Goal: Task Accomplishment & Management: Manage account settings

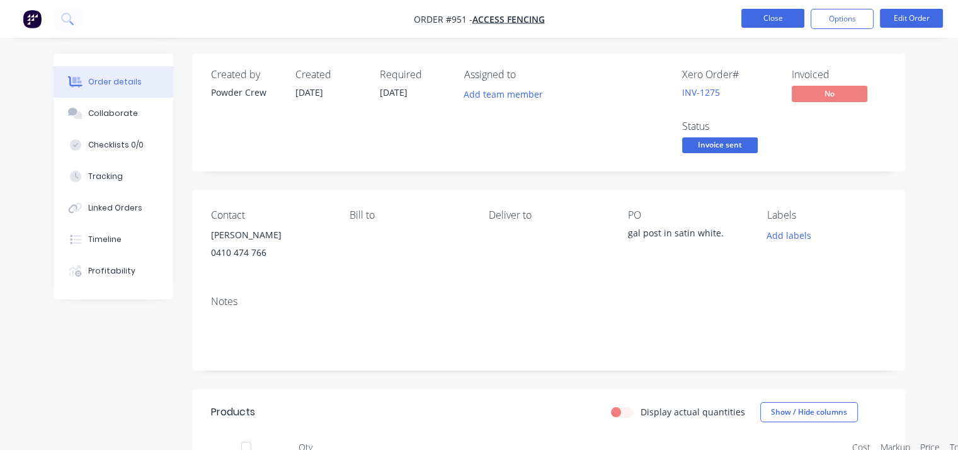
click at [773, 21] on button "Close" at bounding box center [772, 18] width 63 height 19
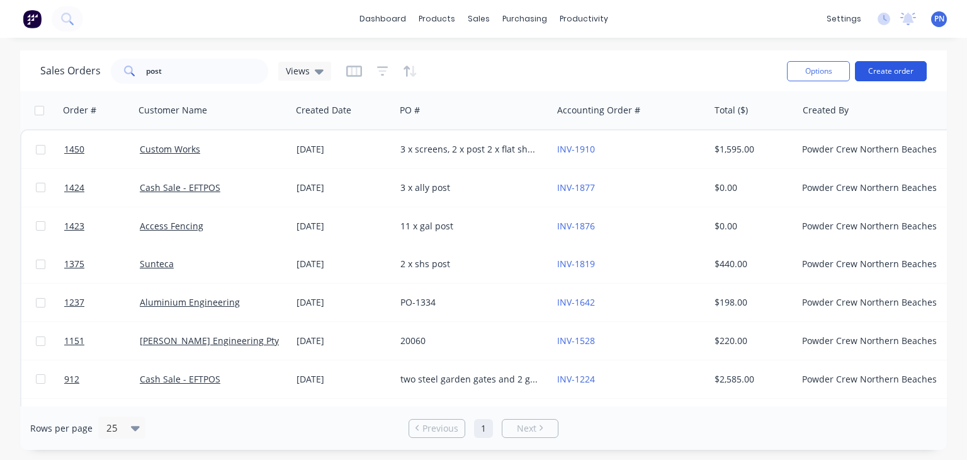
click at [875, 72] on button "Create order" at bounding box center [891, 71] width 72 height 20
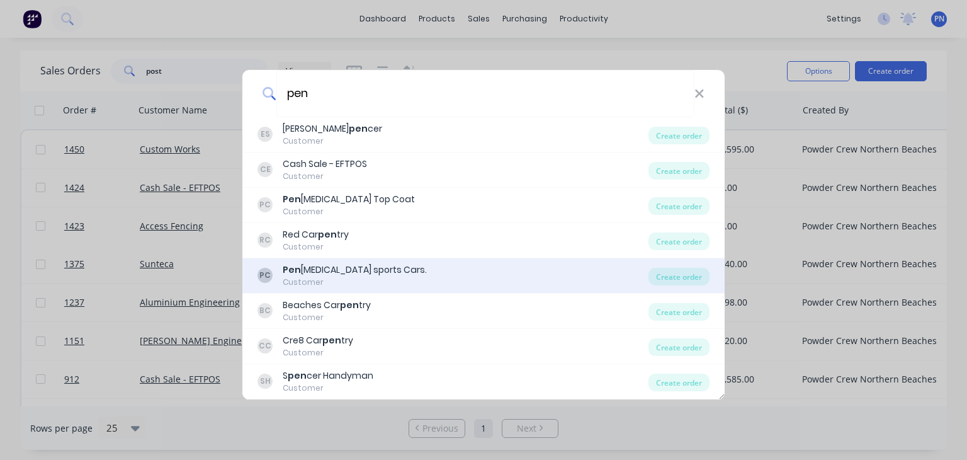
type input "pen"
click at [411, 270] on div "PC Pen [MEDICAL_DATA] sports Cars. Customer" at bounding box center [453, 275] width 391 height 25
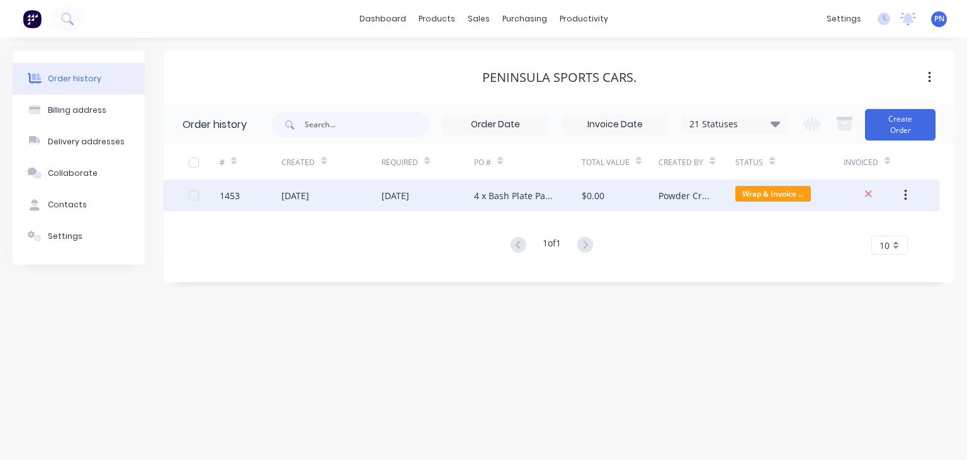
click at [686, 192] on div "Powder Crew" at bounding box center [685, 195] width 52 height 13
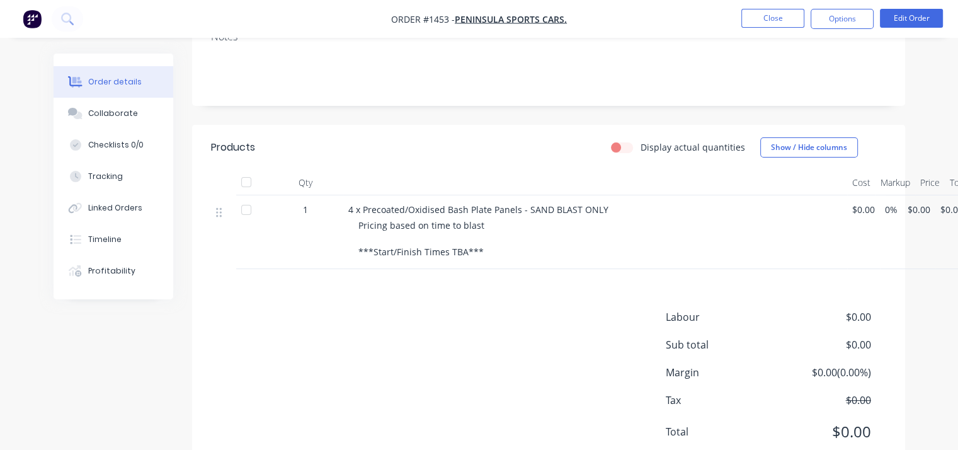
scroll to position [244, 0]
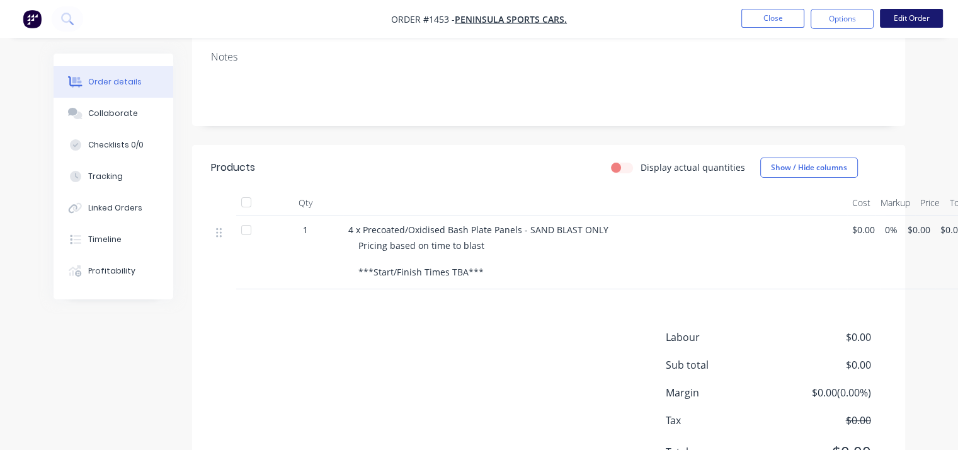
click at [901, 25] on button "Edit Order" at bounding box center [911, 18] width 63 height 19
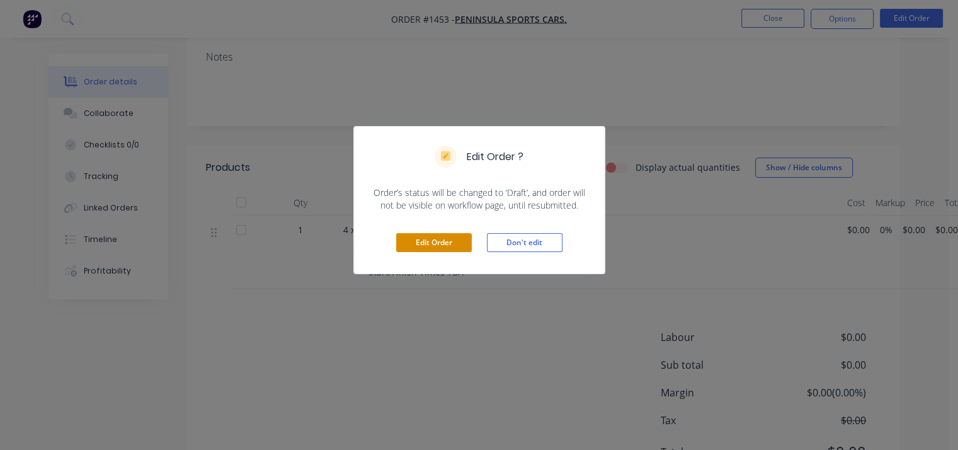
click at [436, 237] on button "Edit Order" at bounding box center [434, 242] width 76 height 19
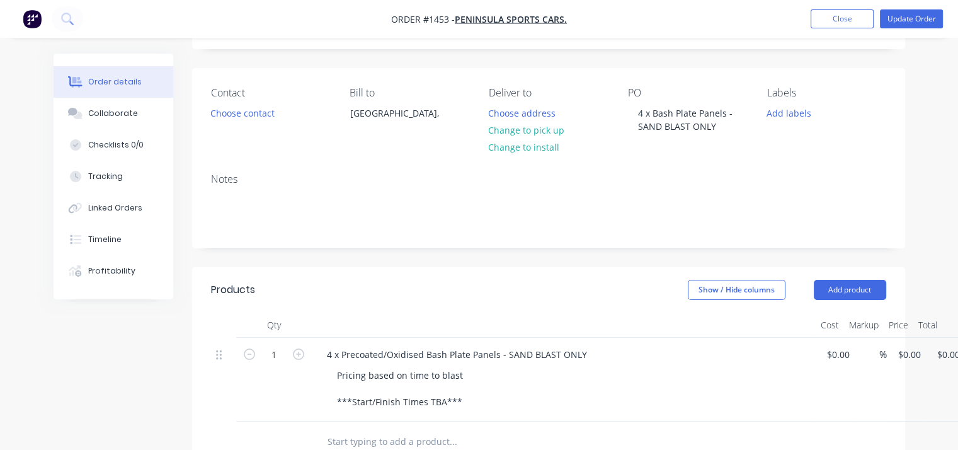
scroll to position [126, 0]
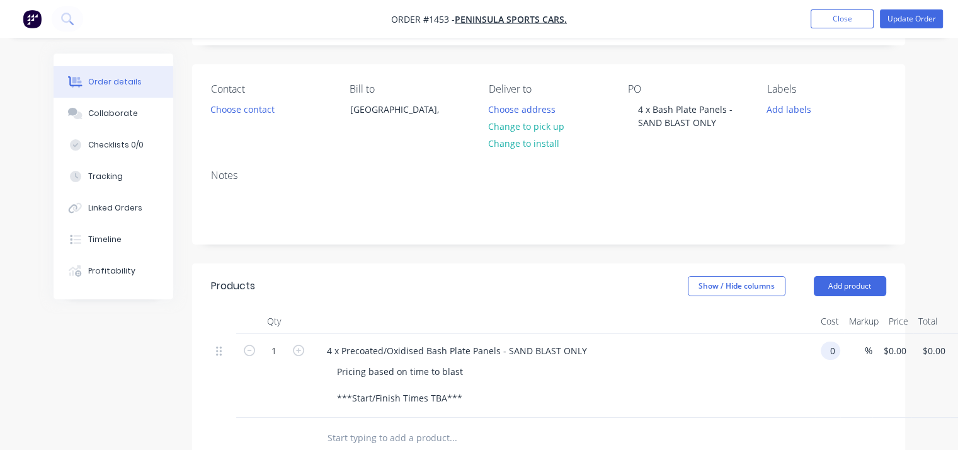
click at [839, 348] on input "0" at bounding box center [833, 350] width 14 height 18
type input "$200.00"
click at [793, 169] on div "Notes" at bounding box center [548, 201] width 713 height 84
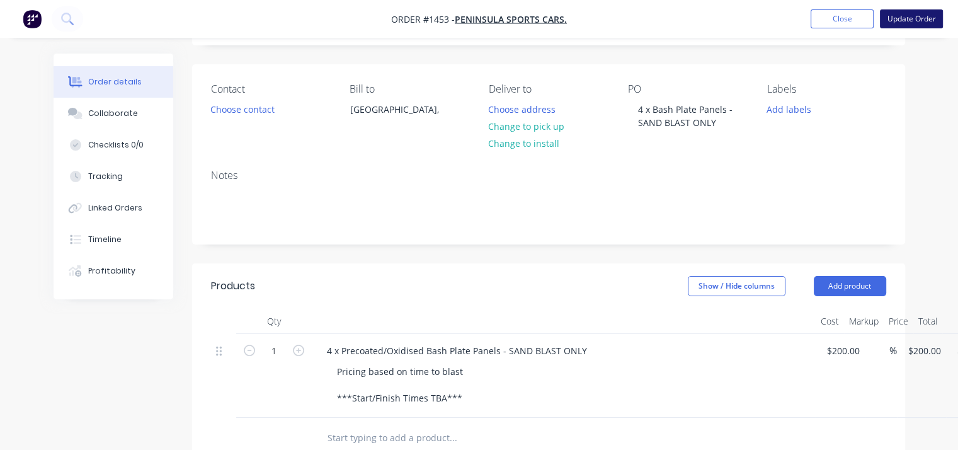
click at [885, 22] on button "Update Order" at bounding box center [911, 18] width 63 height 19
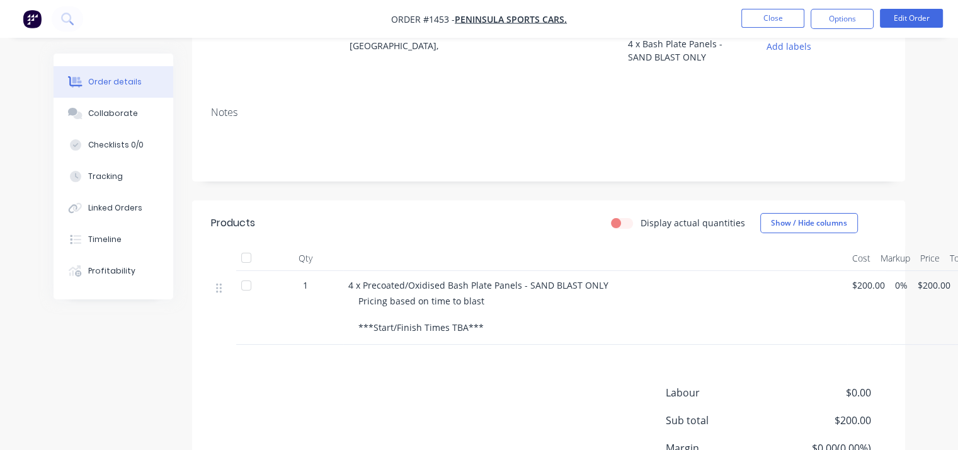
scroll to position [252, 0]
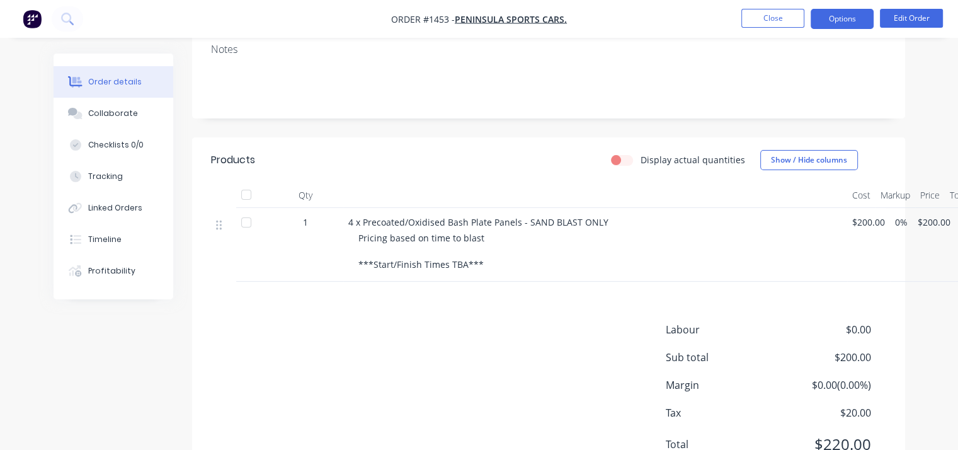
click at [858, 21] on button "Options" at bounding box center [841, 19] width 63 height 20
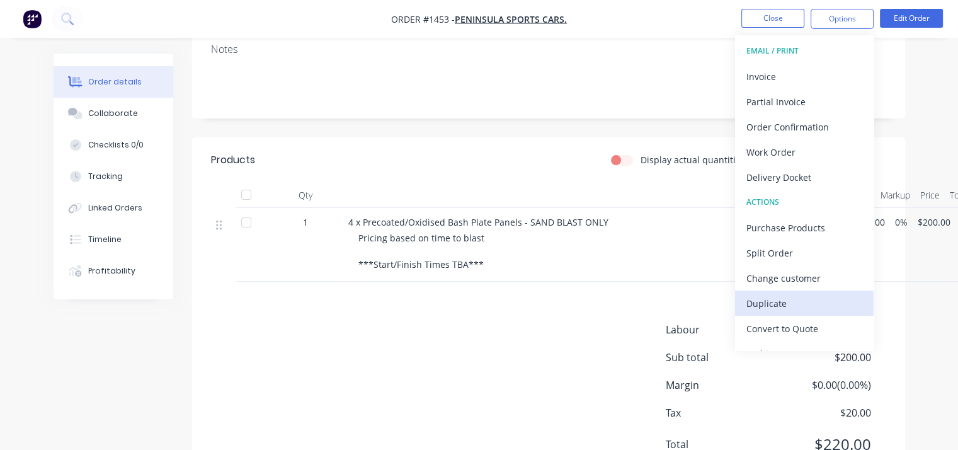
click at [797, 298] on div "Duplicate" at bounding box center [804, 303] width 116 height 18
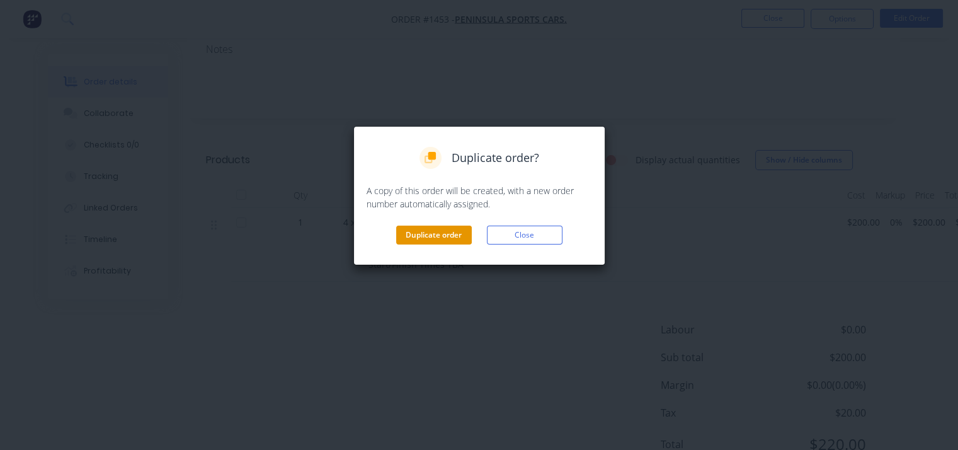
click at [441, 230] on button "Duplicate order" at bounding box center [434, 234] width 76 height 19
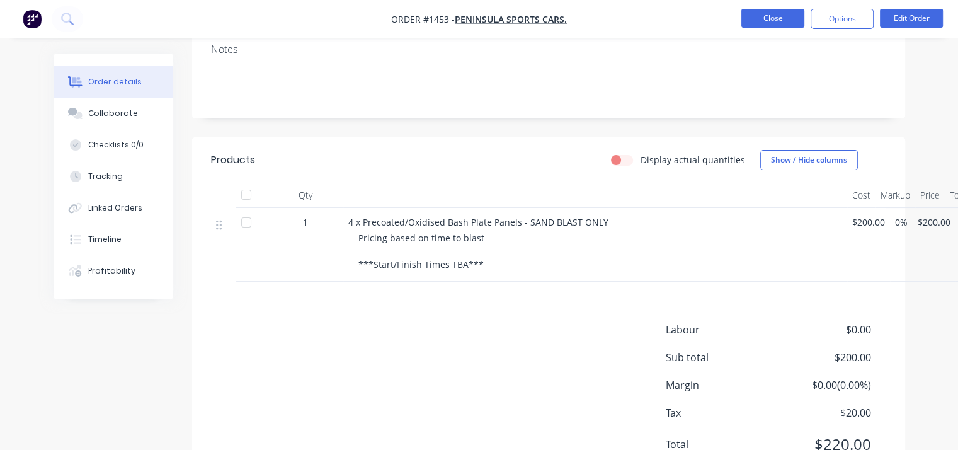
click at [776, 17] on button "Close" at bounding box center [772, 18] width 63 height 19
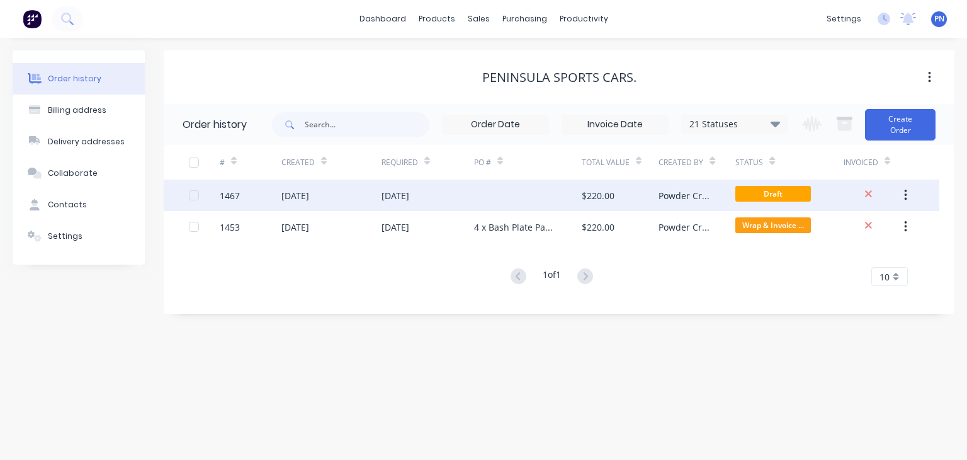
click at [618, 192] on div "$220.00" at bounding box center [620, 194] width 77 height 31
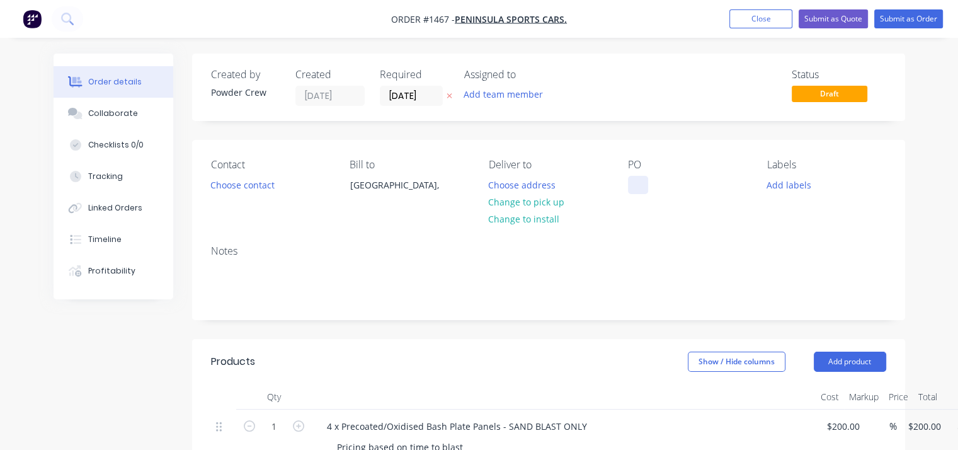
click at [636, 182] on div at bounding box center [638, 185] width 20 height 18
click at [909, 21] on button "Submit as Order" at bounding box center [908, 18] width 69 height 19
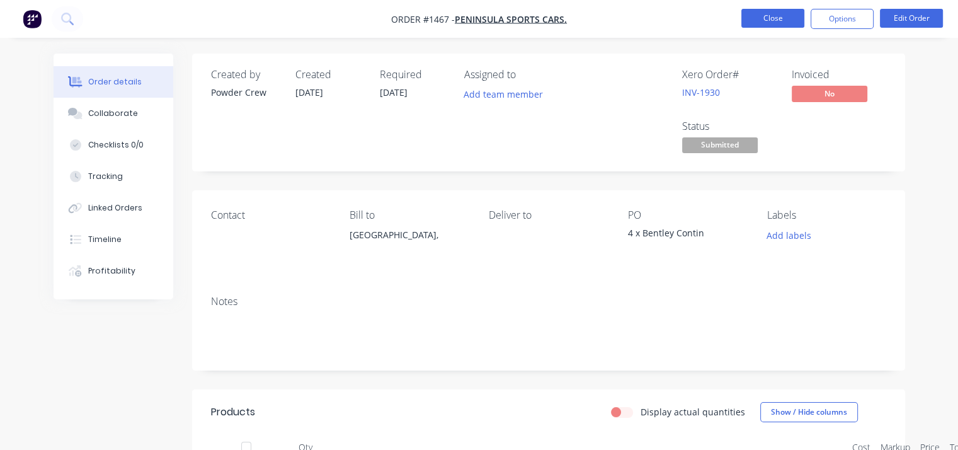
click at [776, 18] on button "Close" at bounding box center [772, 18] width 63 height 19
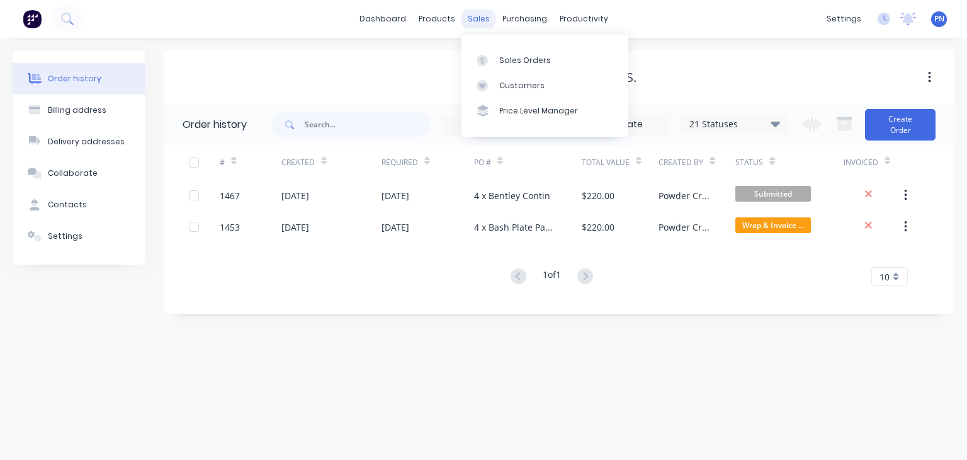
click at [469, 18] on div "sales" at bounding box center [479, 18] width 35 height 19
click at [501, 60] on div "Sales Orders" at bounding box center [525, 60] width 52 height 11
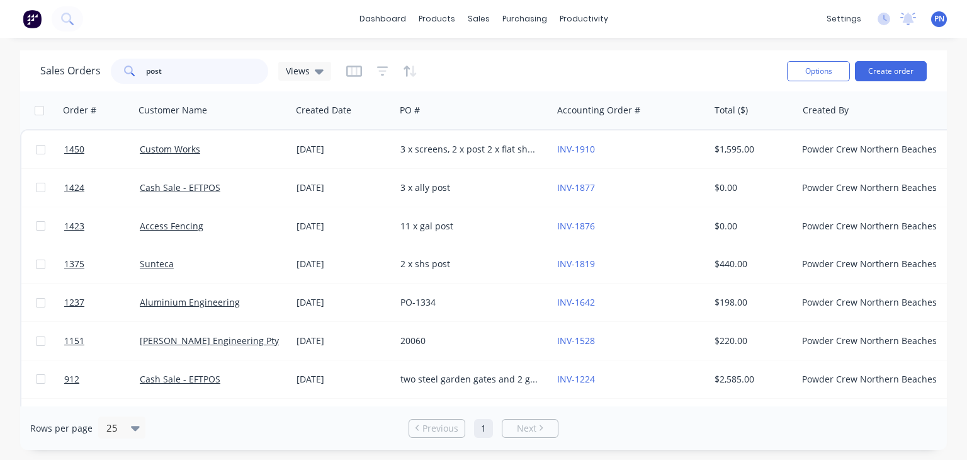
drag, startPoint x: 187, startPoint y: 71, endPoint x: 116, endPoint y: 71, distance: 71.2
click at [116, 71] on div "post" at bounding box center [189, 71] width 157 height 25
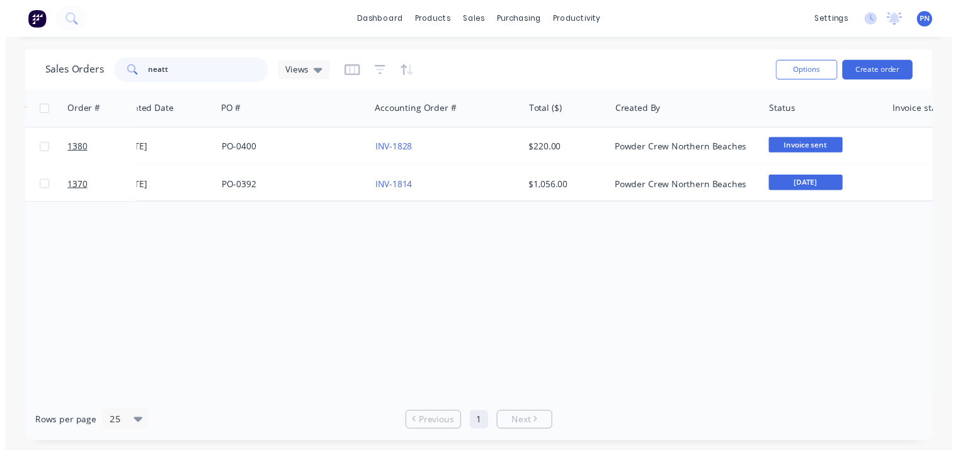
scroll to position [0, 196]
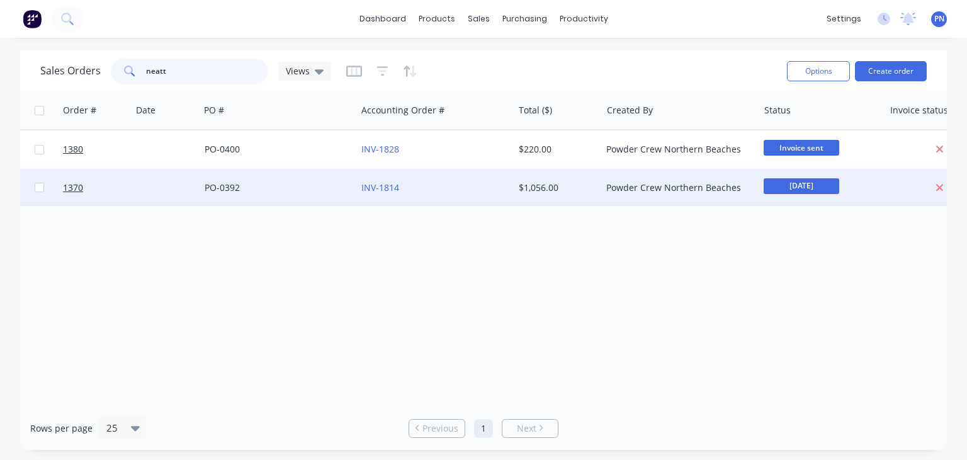
type input "neatt"
click at [358, 187] on div "INV-1814" at bounding box center [434, 188] width 157 height 38
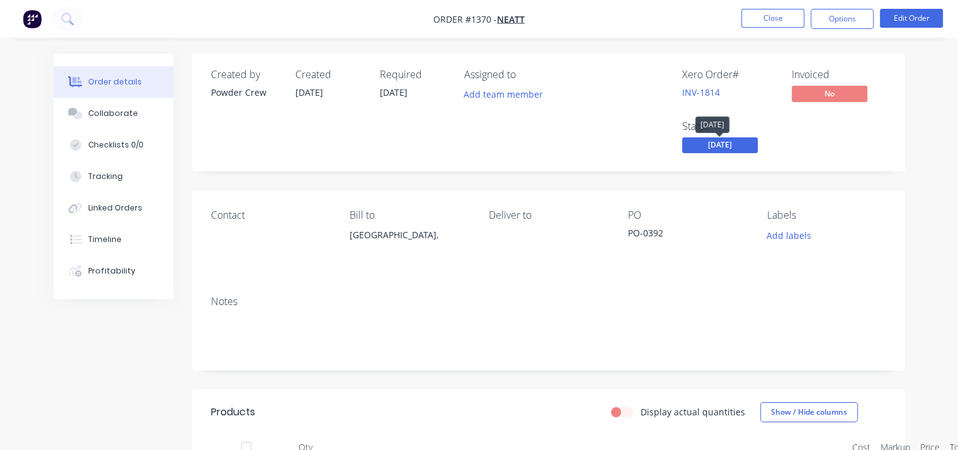
click at [725, 144] on span "[DATE]" at bounding box center [720, 145] width 76 height 16
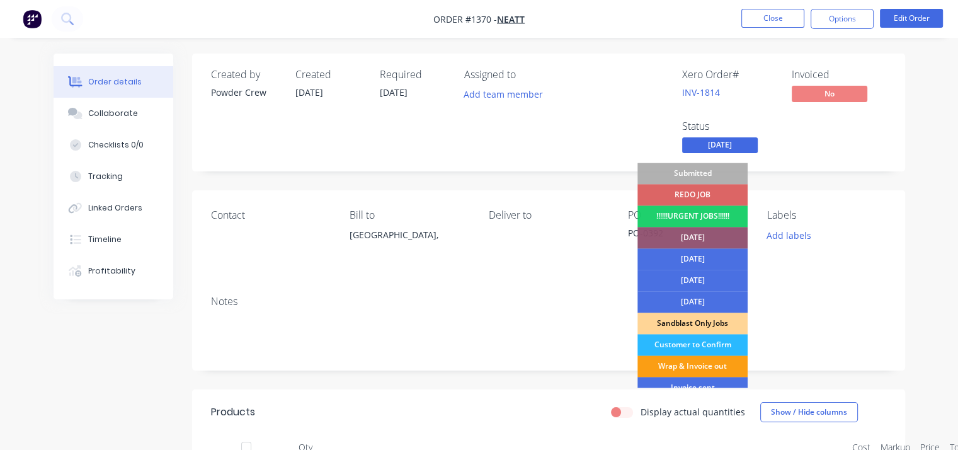
click at [710, 363] on div "Wrap & Invoice out" at bounding box center [692, 365] width 110 height 21
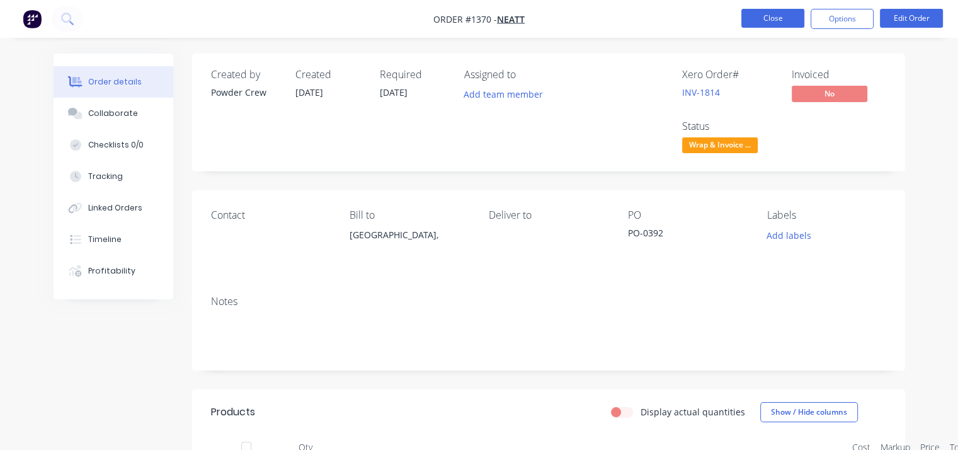
click at [765, 16] on button "Close" at bounding box center [772, 18] width 63 height 19
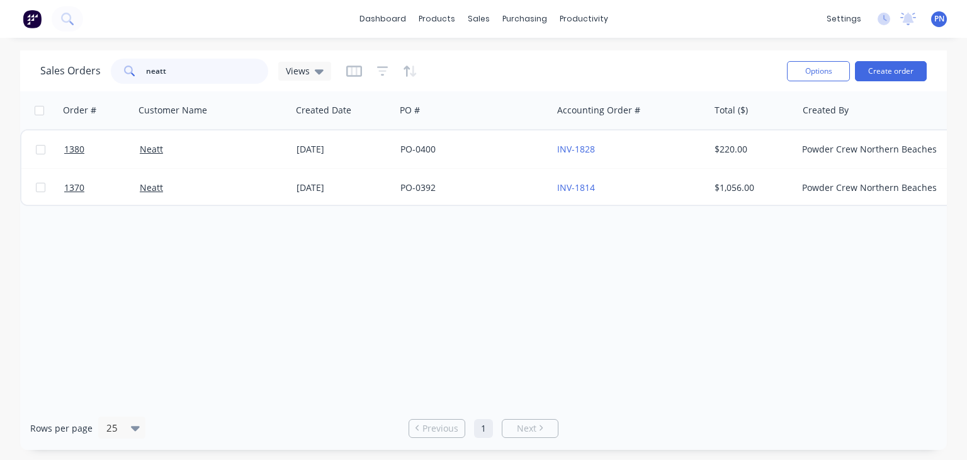
drag, startPoint x: 186, startPoint y: 70, endPoint x: 111, endPoint y: 61, distance: 76.1
click at [111, 61] on div "neatt" at bounding box center [189, 71] width 157 height 25
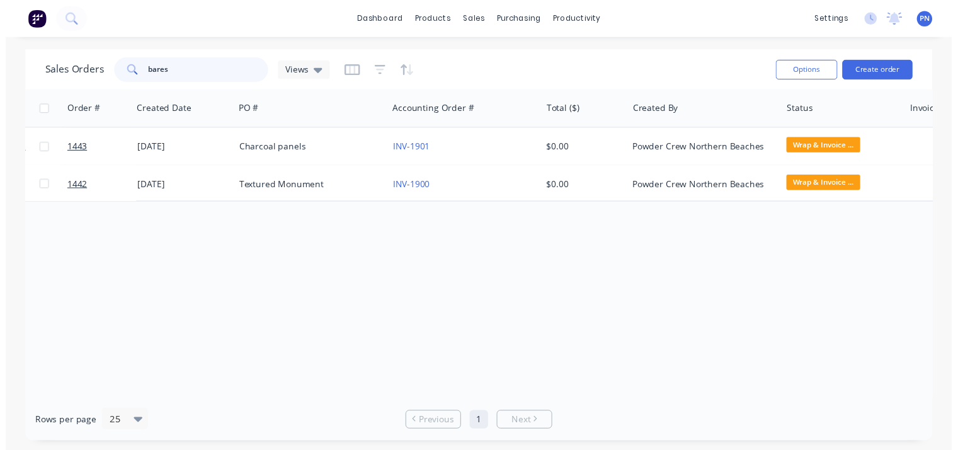
scroll to position [0, 253]
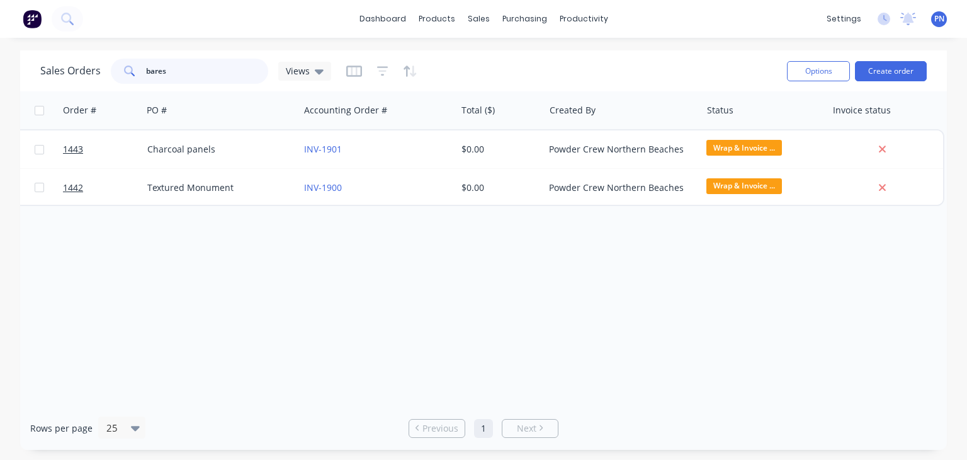
click at [193, 68] on input "bares" at bounding box center [207, 71] width 123 height 25
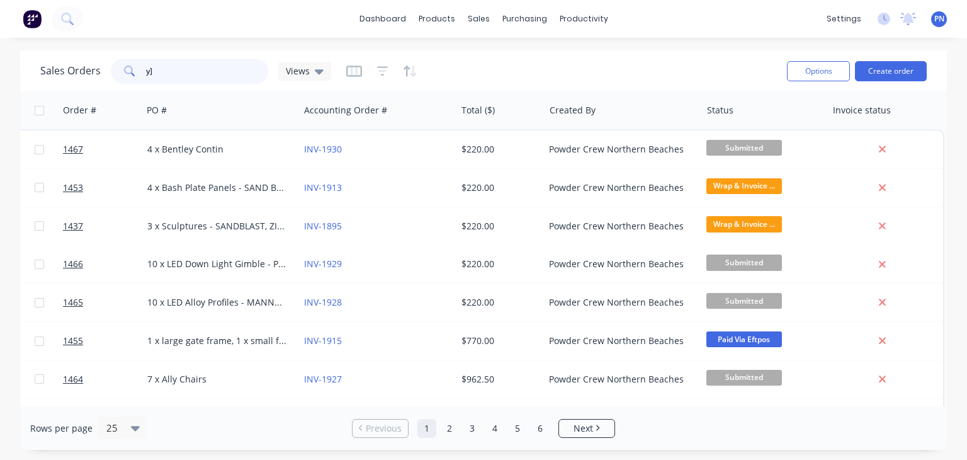
type input "y"
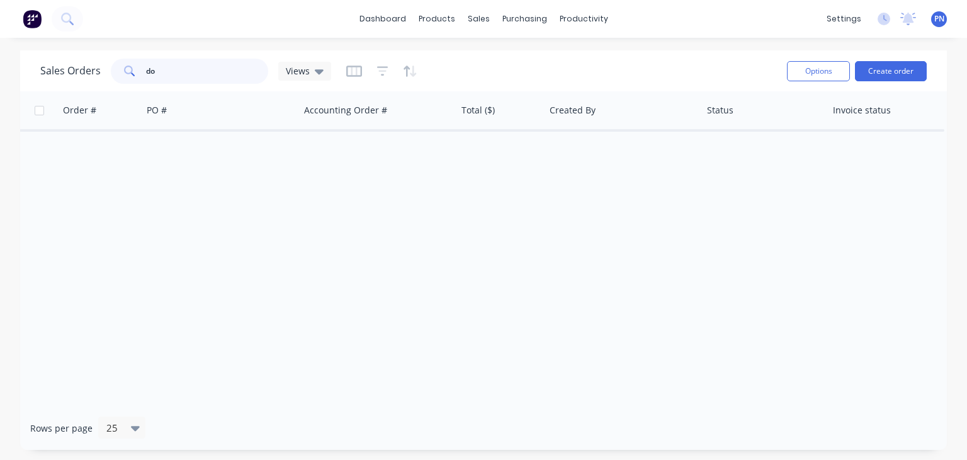
type input "d"
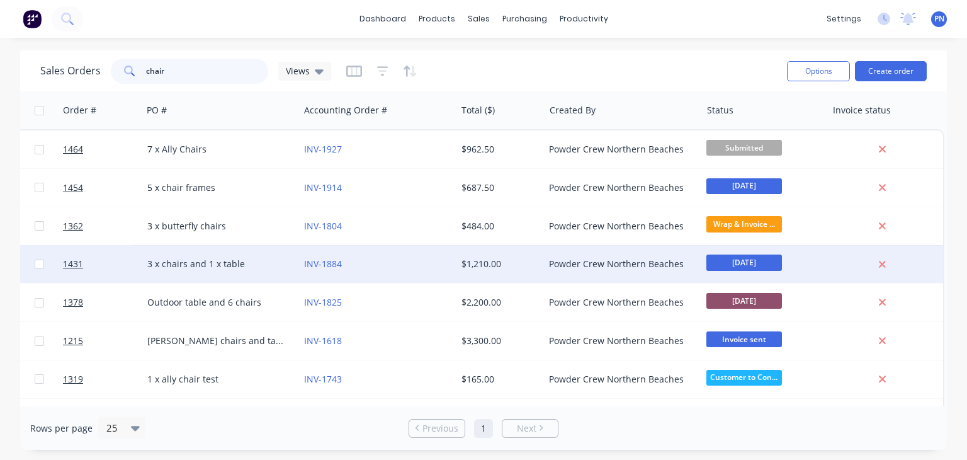
type input "chair"
click at [269, 261] on div "3 x chairs and 1 x table" at bounding box center [217, 264] width 140 height 13
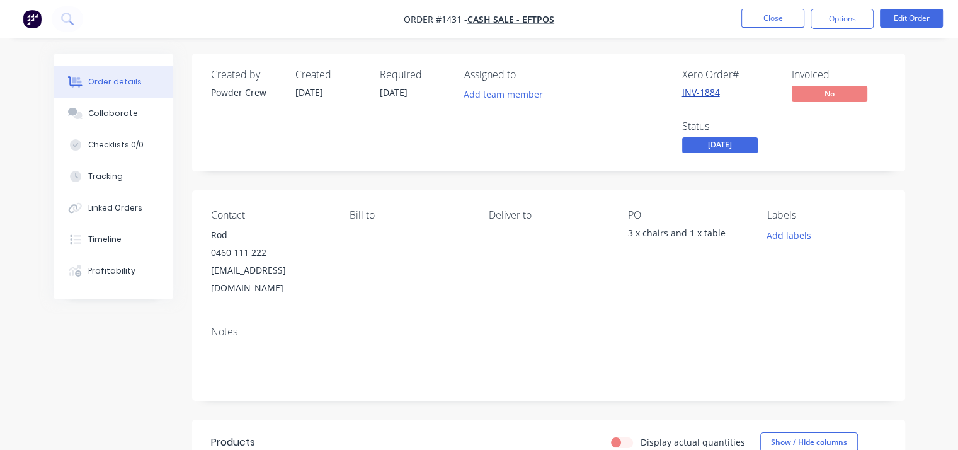
click at [700, 94] on link "INV-1884" at bounding box center [701, 92] width 38 height 12
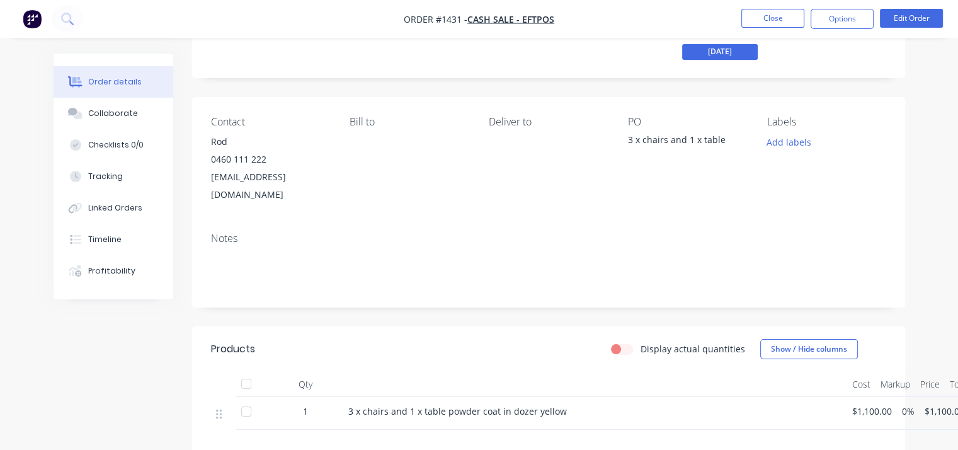
scroll to position [63, 0]
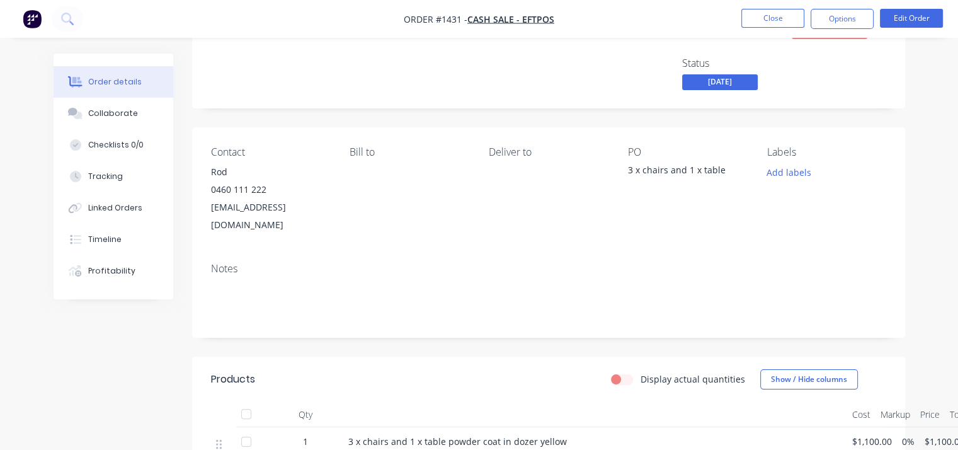
click at [671, 93] on div "Created by Powder Crew Created [DATE] Required [DATE] Assigned to Add team memb…" at bounding box center [548, 50] width 713 height 118
click at [698, 88] on span "[DATE]" at bounding box center [720, 82] width 76 height 16
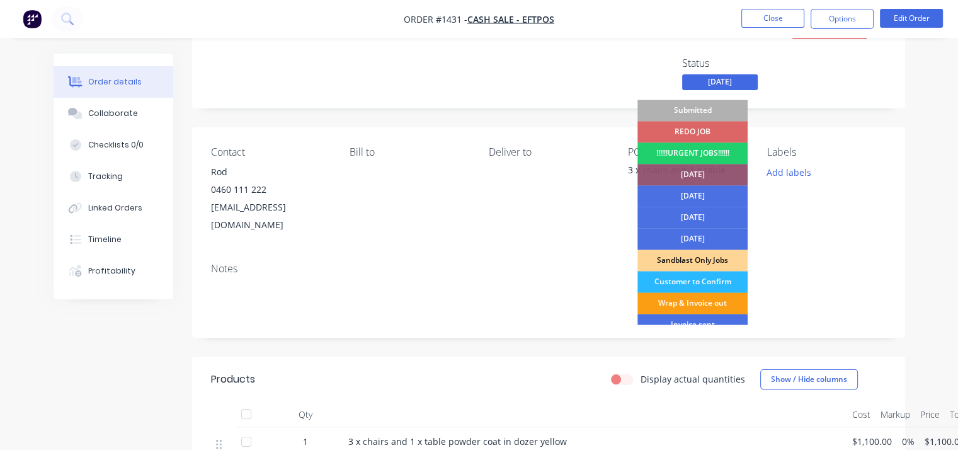
click at [697, 297] on div "Wrap & Invoice out" at bounding box center [692, 302] width 110 height 21
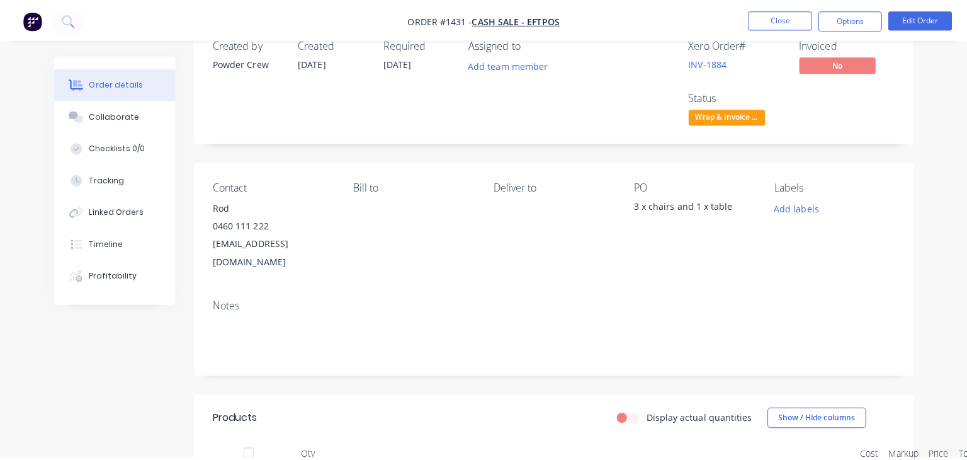
scroll to position [0, 0]
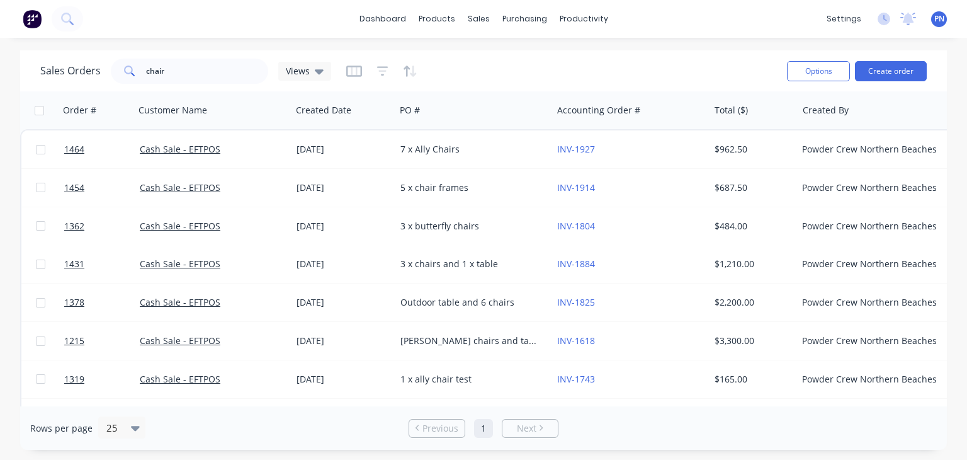
click at [40, 111] on input "checkbox" at bounding box center [39, 110] width 9 height 9
checkbox input "true"
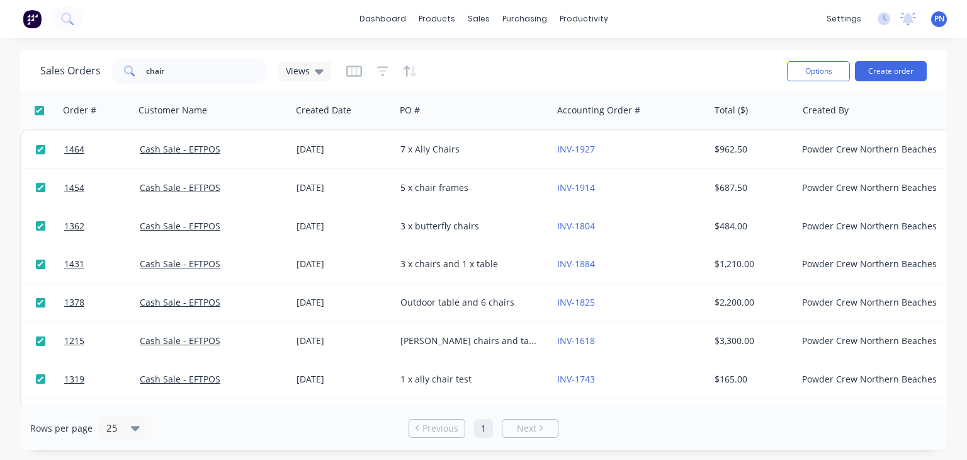
checkbox input "true"
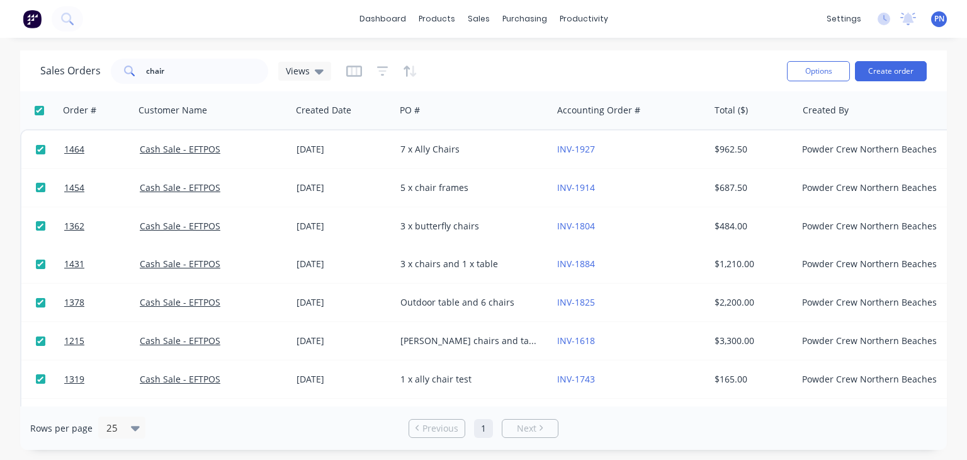
checkbox input "true"
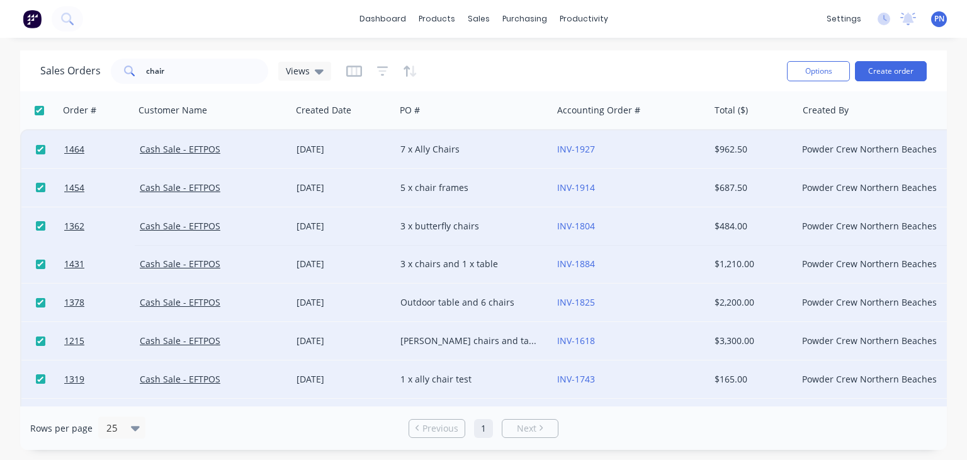
click at [40, 111] on input "checkbox" at bounding box center [39, 110] width 9 height 9
checkbox input "false"
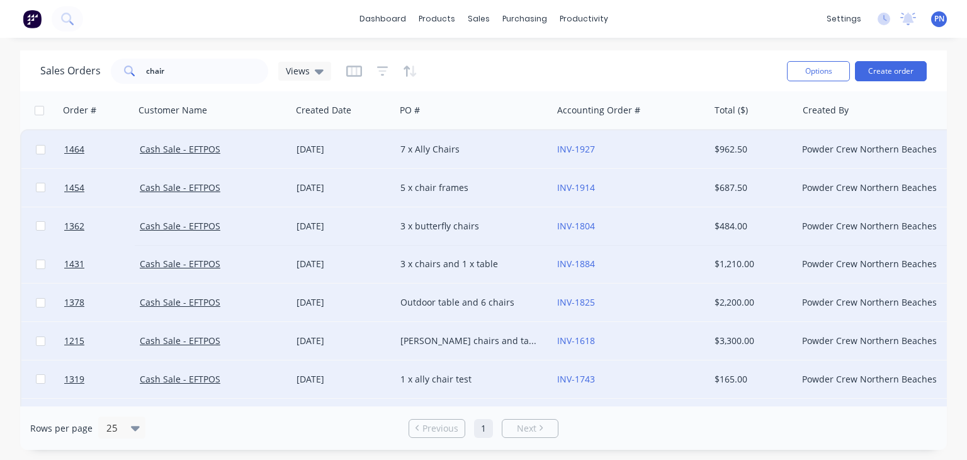
checkbox input "false"
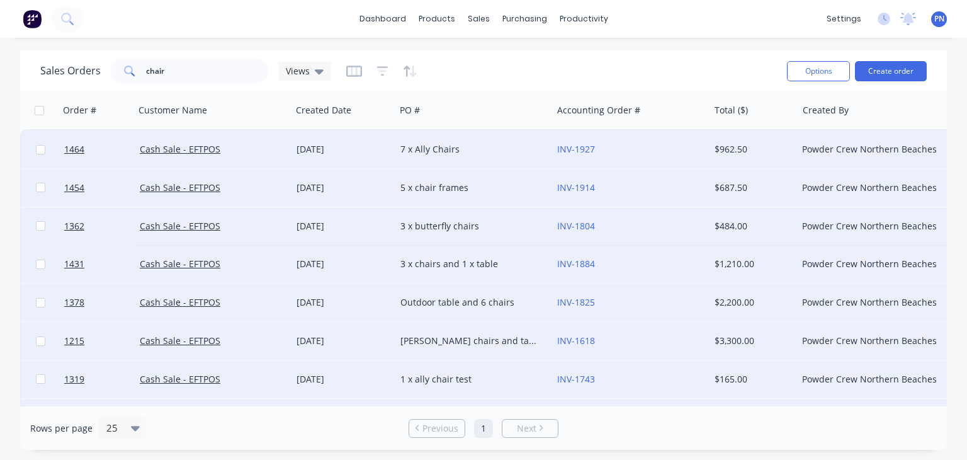
checkbox input "false"
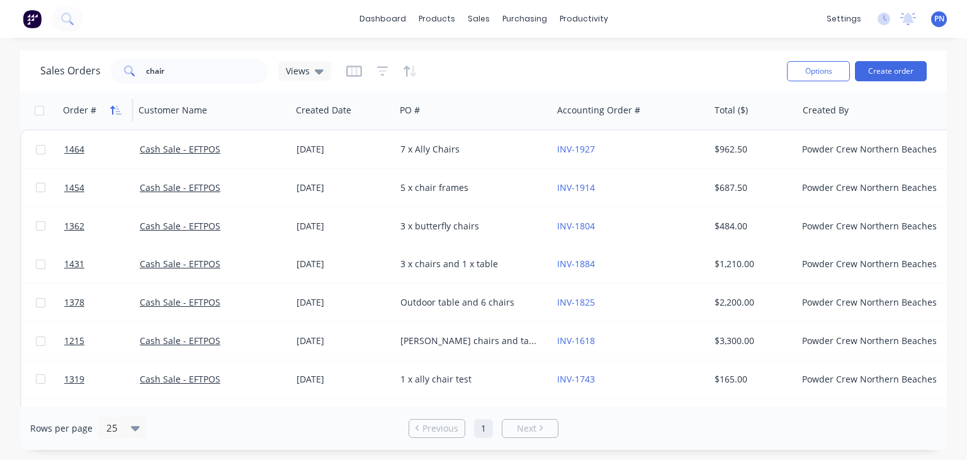
click at [115, 110] on icon "button" at bounding box center [115, 110] width 11 height 10
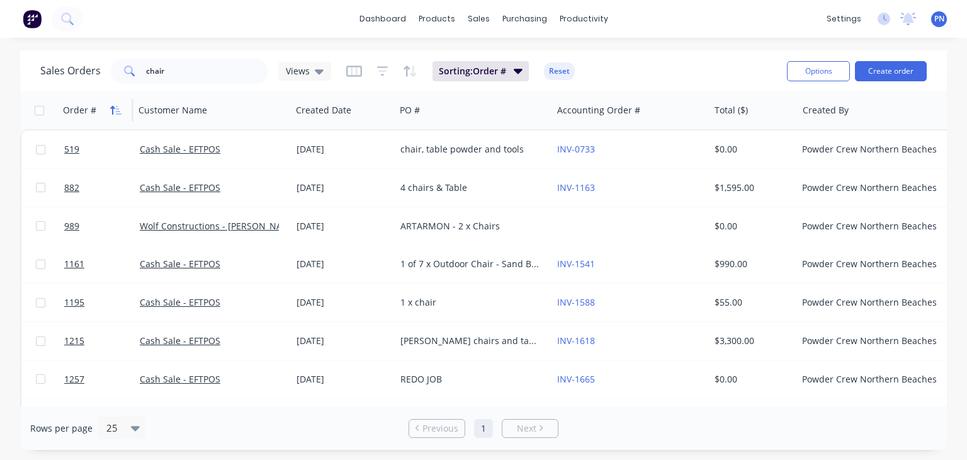
click at [115, 110] on icon "button" at bounding box center [115, 110] width 11 height 10
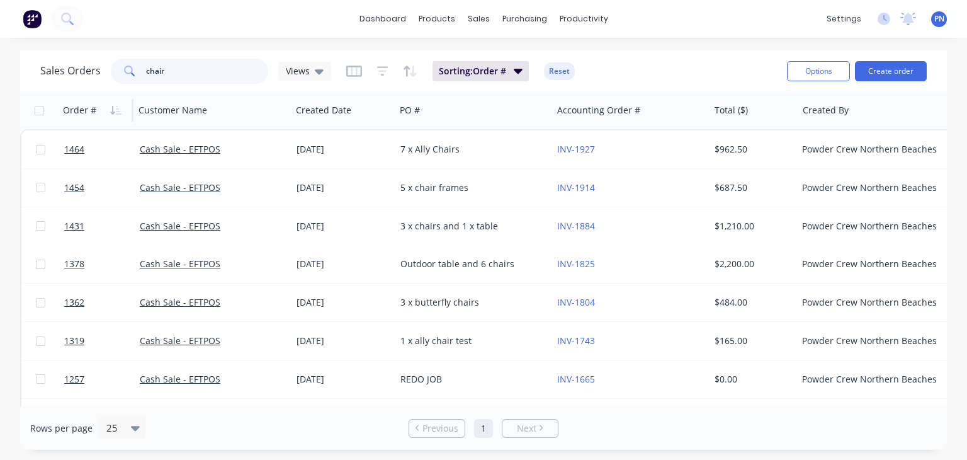
click at [234, 77] on input "chair" at bounding box center [207, 71] width 123 height 25
type input "c"
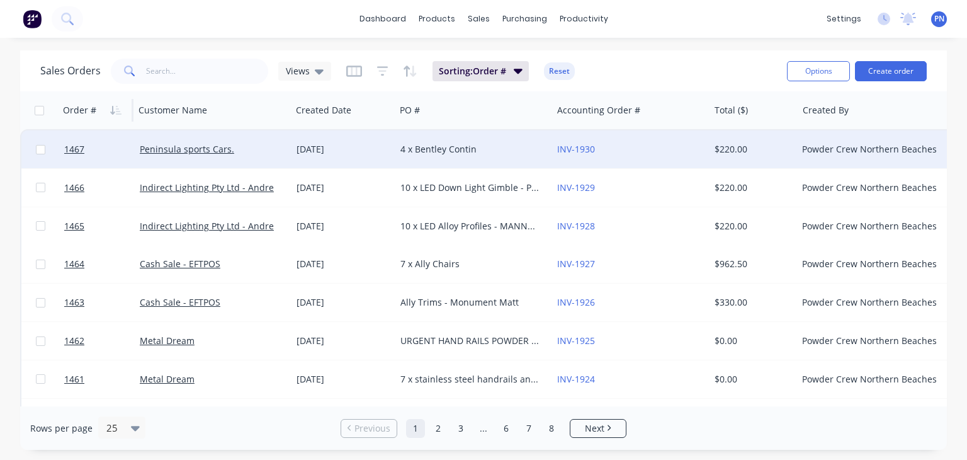
click at [454, 152] on div "4 x Bentley Contin" at bounding box center [471, 149] width 140 height 13
